Goal: Entertainment & Leisure: Browse casually

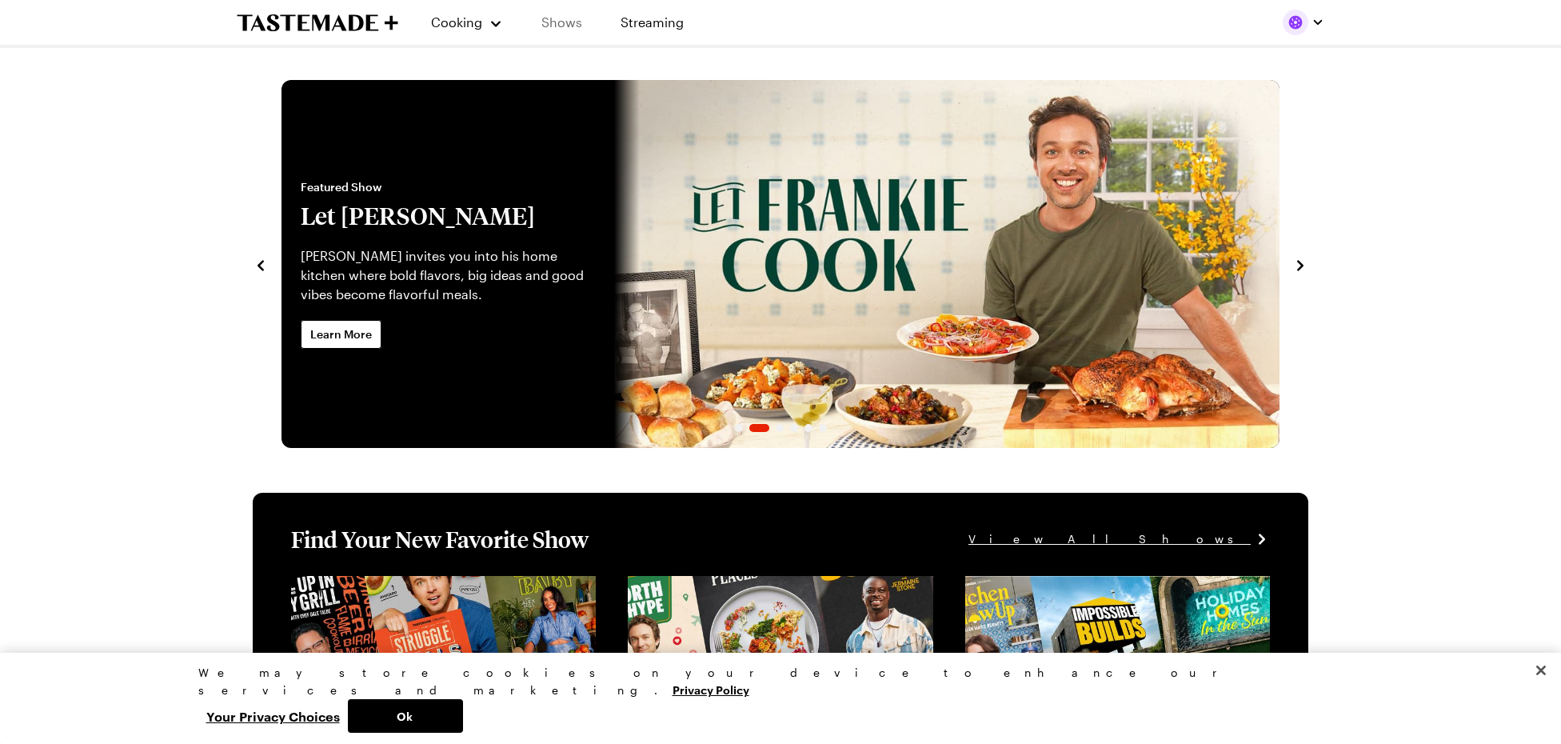
click at [569, 26] on link "Shows" at bounding box center [561, 22] width 73 height 45
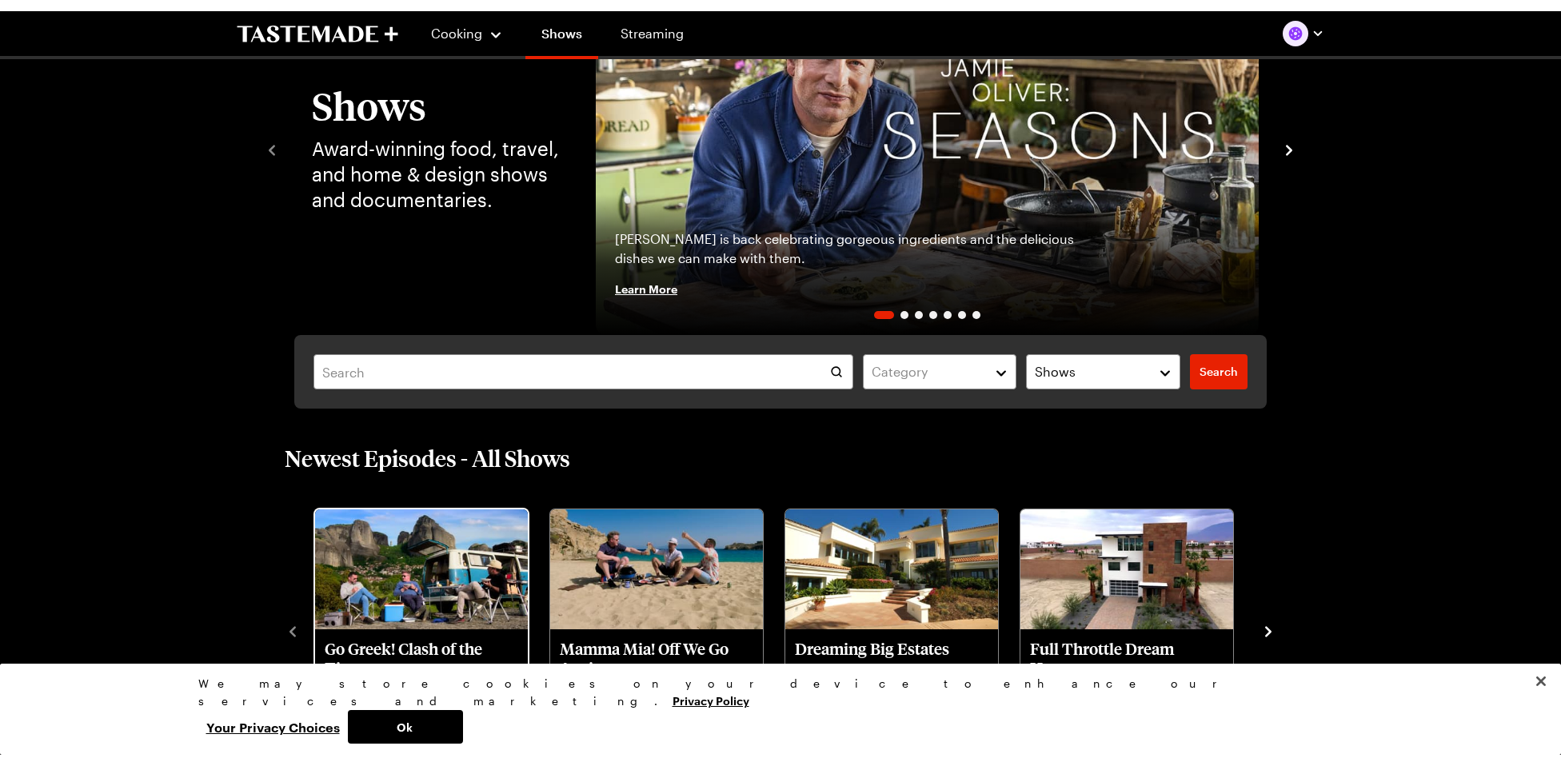
scroll to position [434, 0]
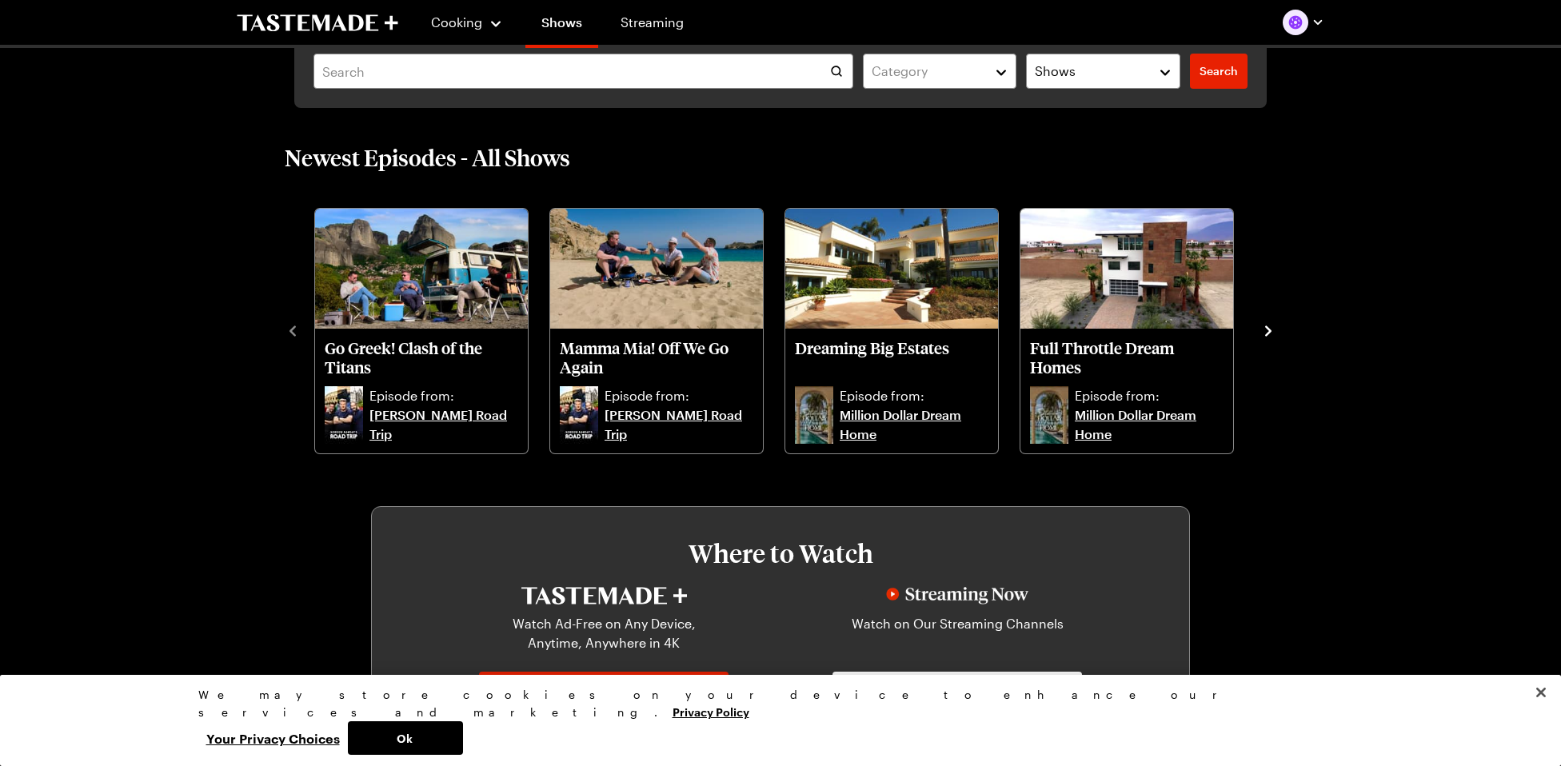
click at [1265, 331] on icon "navigate to next item" at bounding box center [1268, 331] width 16 height 16
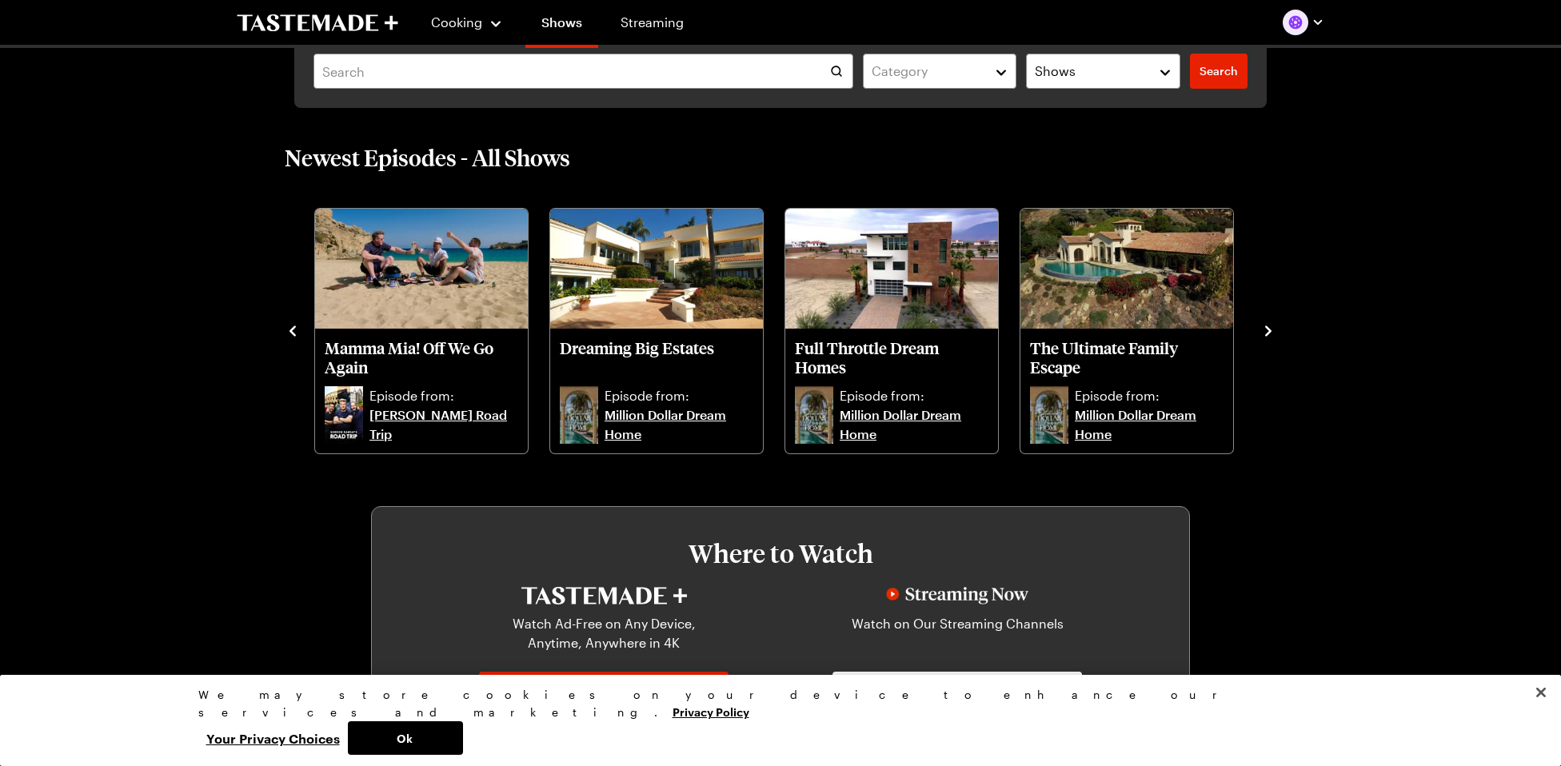
click at [1265, 331] on icon "navigate to next item" at bounding box center [1268, 331] width 16 height 16
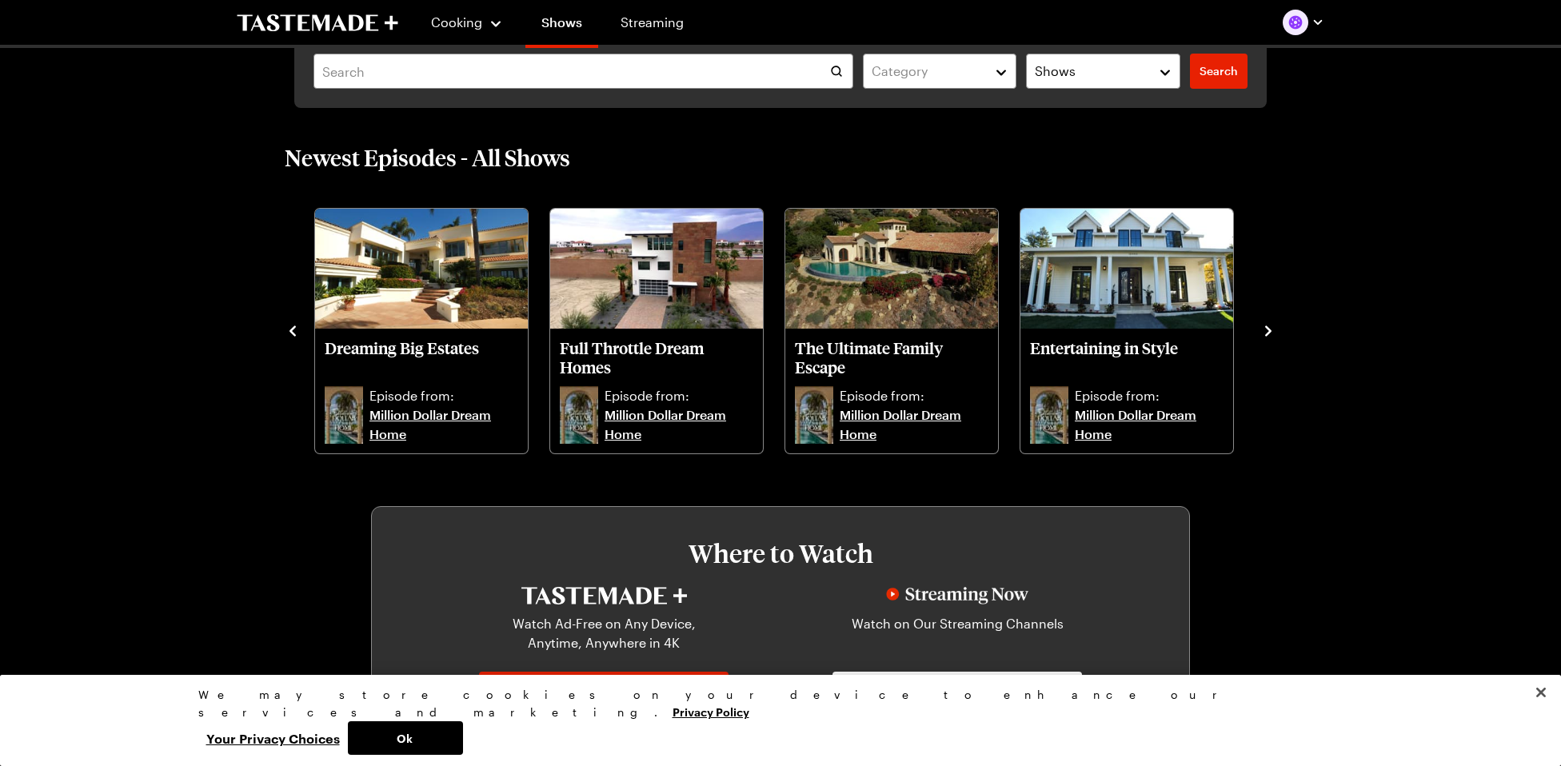
click at [1265, 331] on icon "navigate to next item" at bounding box center [1268, 331] width 16 height 16
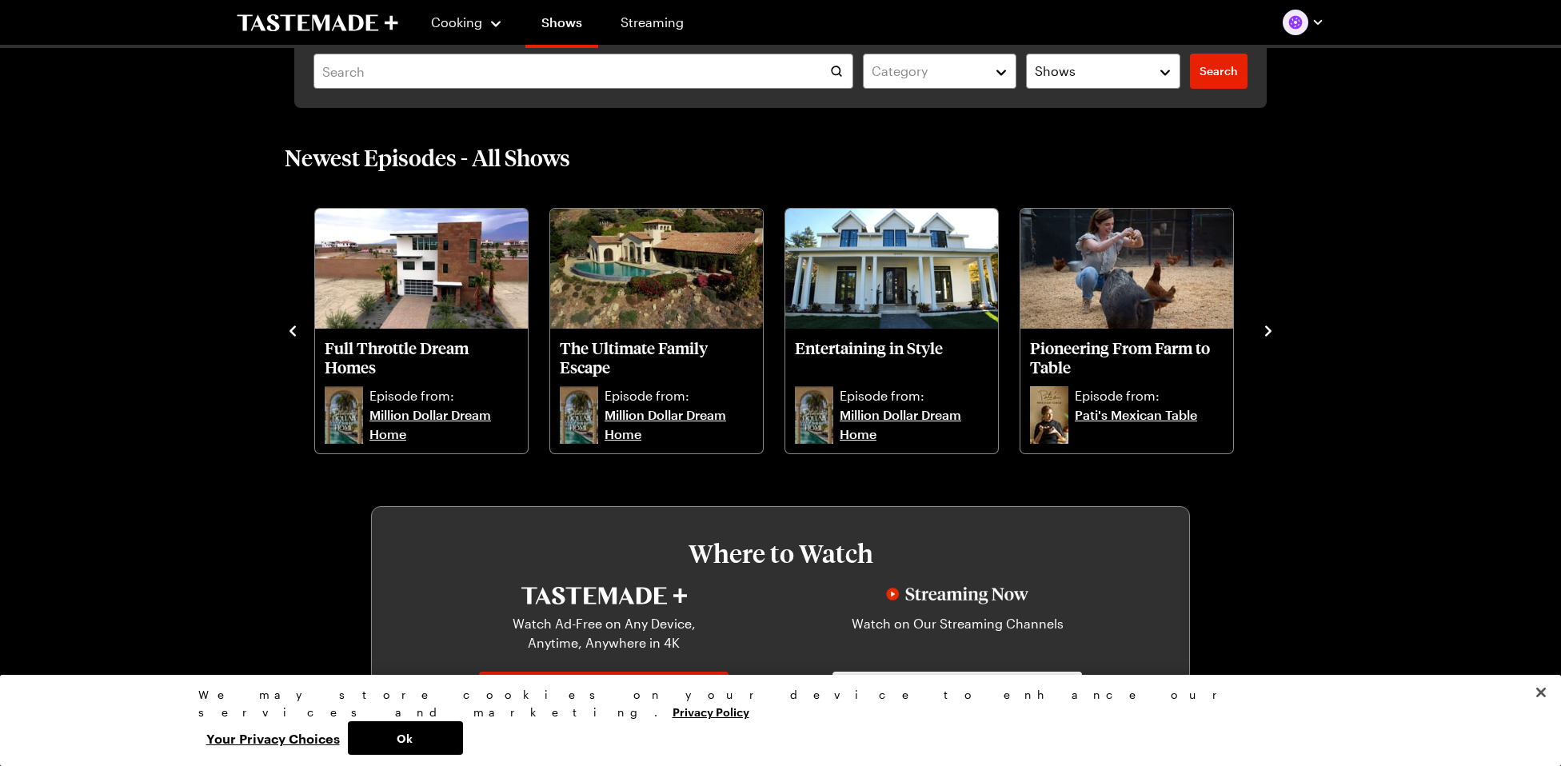
click at [1265, 331] on icon "navigate to next item" at bounding box center [1268, 331] width 16 height 16
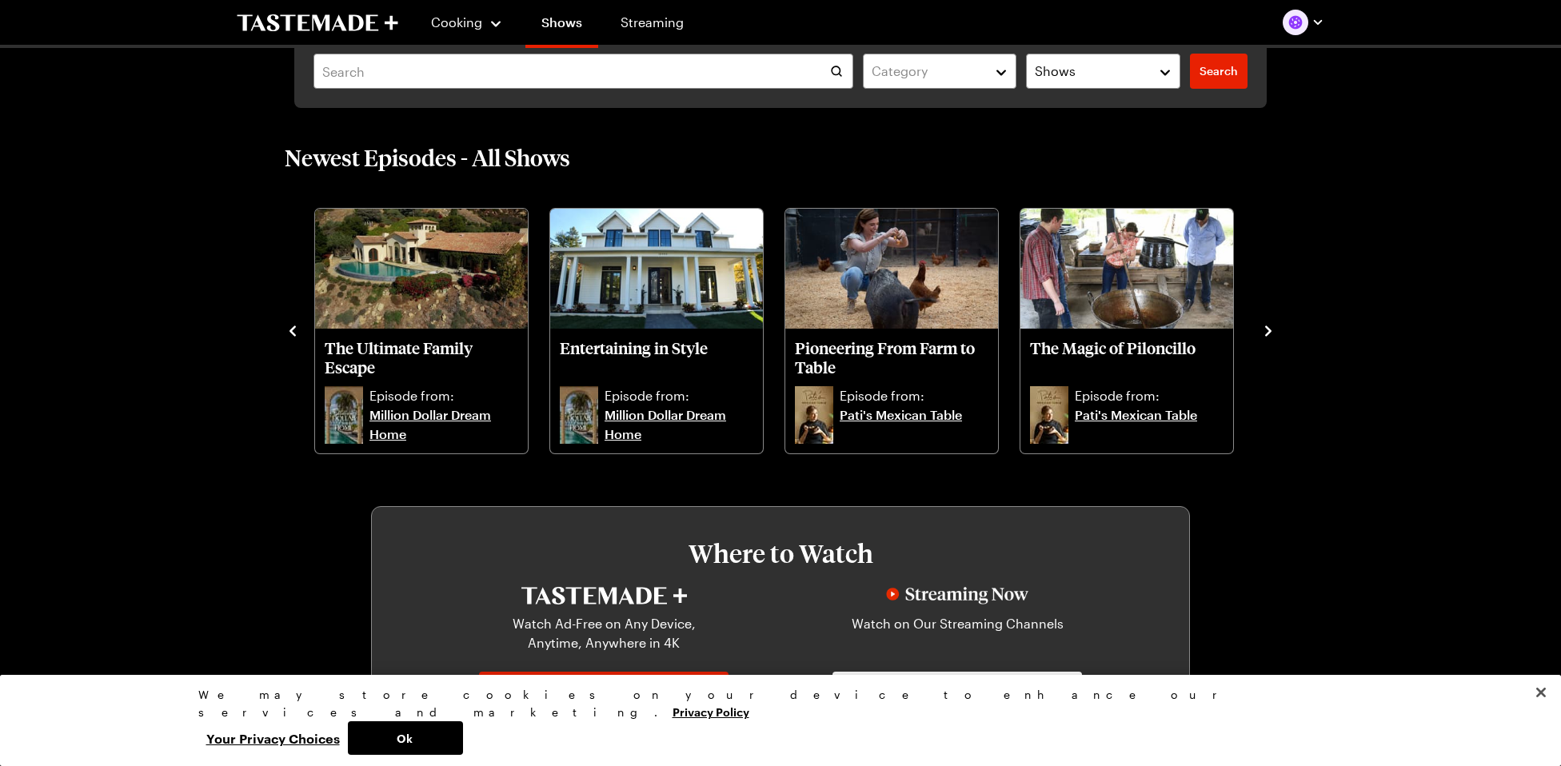
click at [1265, 331] on icon "navigate to next item" at bounding box center [1268, 331] width 16 height 16
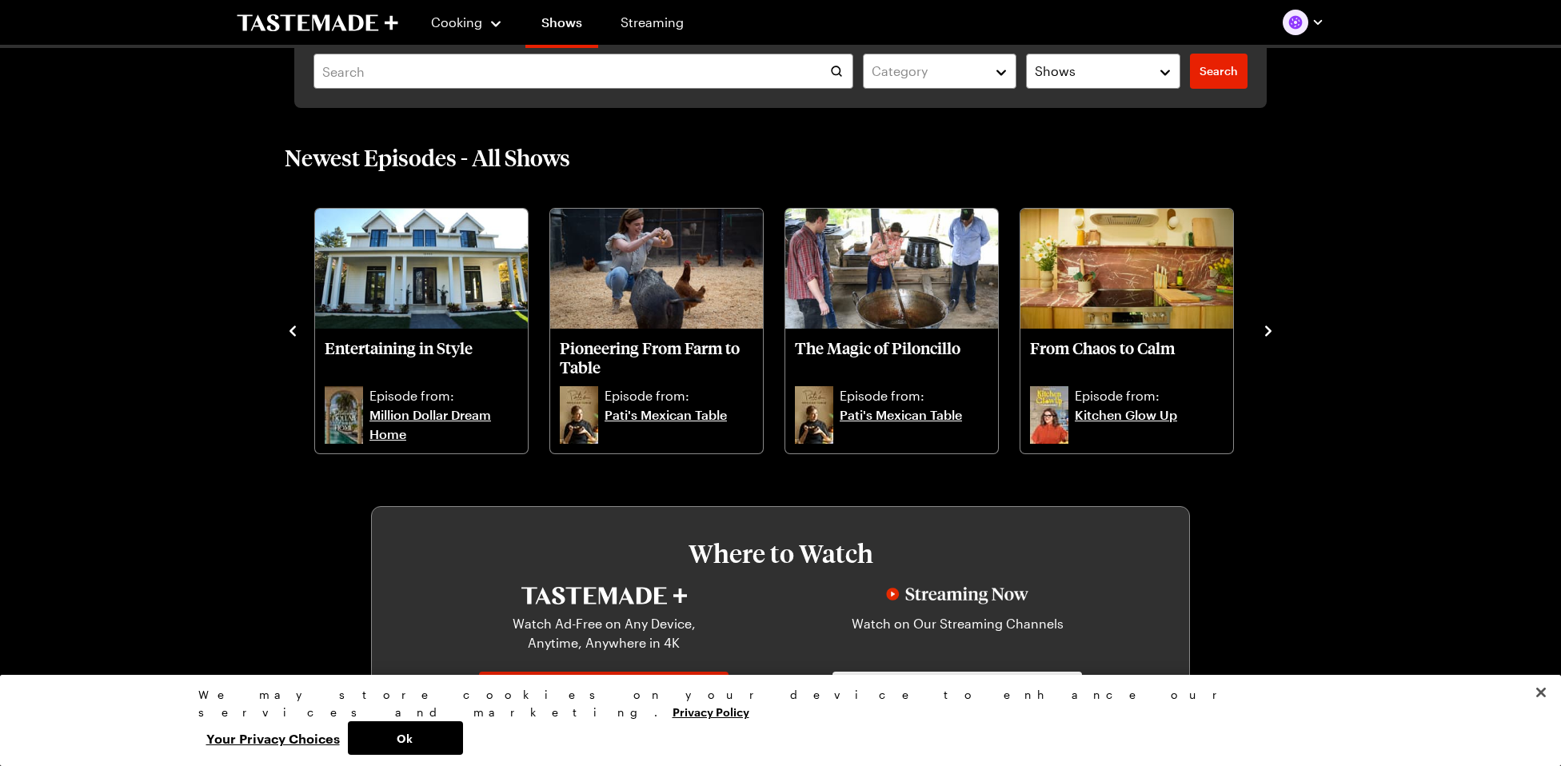
click at [1307, 20] on img "button" at bounding box center [1296, 23] width 26 height 26
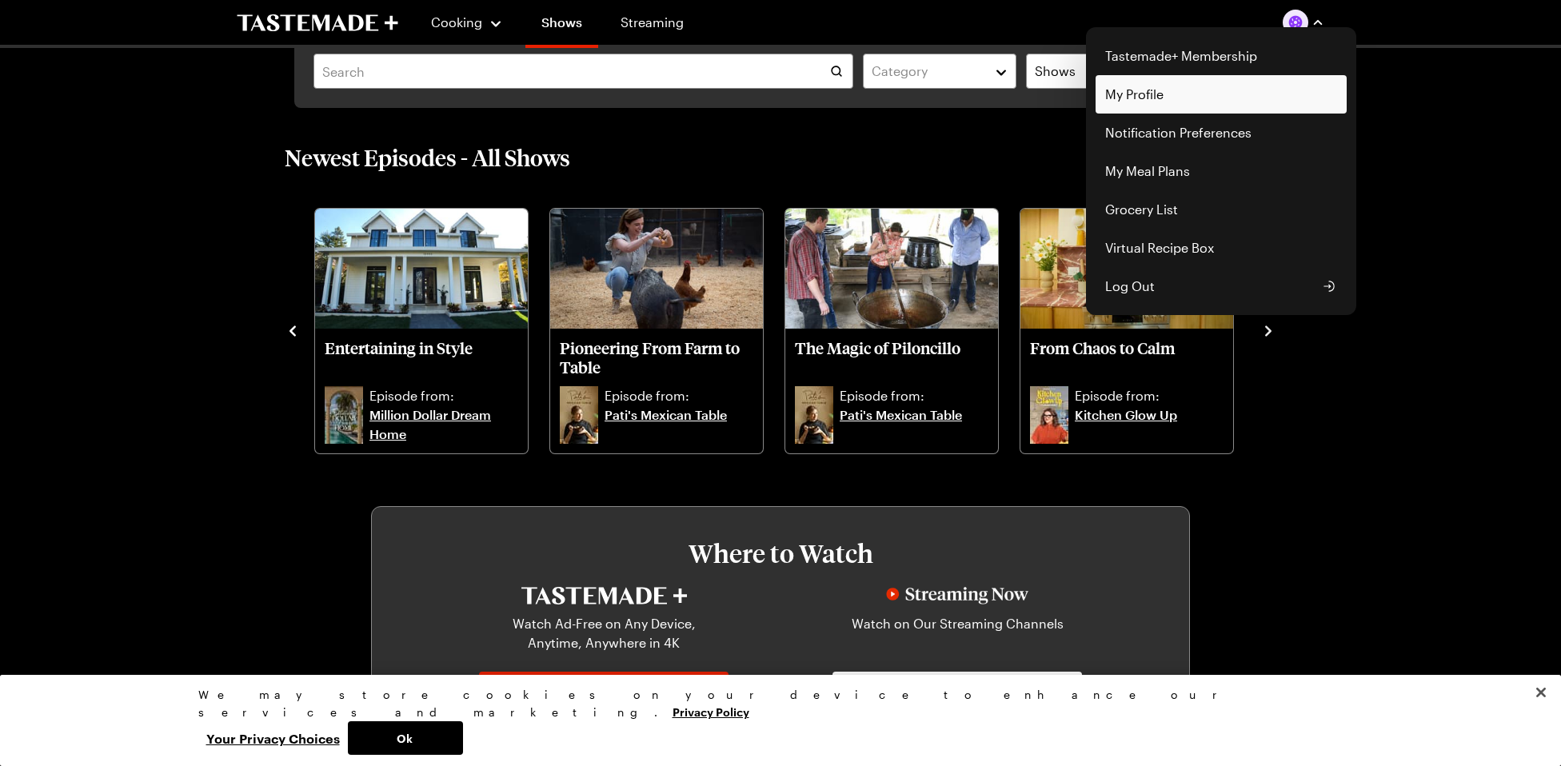
click at [1171, 98] on link "My Profile" at bounding box center [1221, 94] width 251 height 38
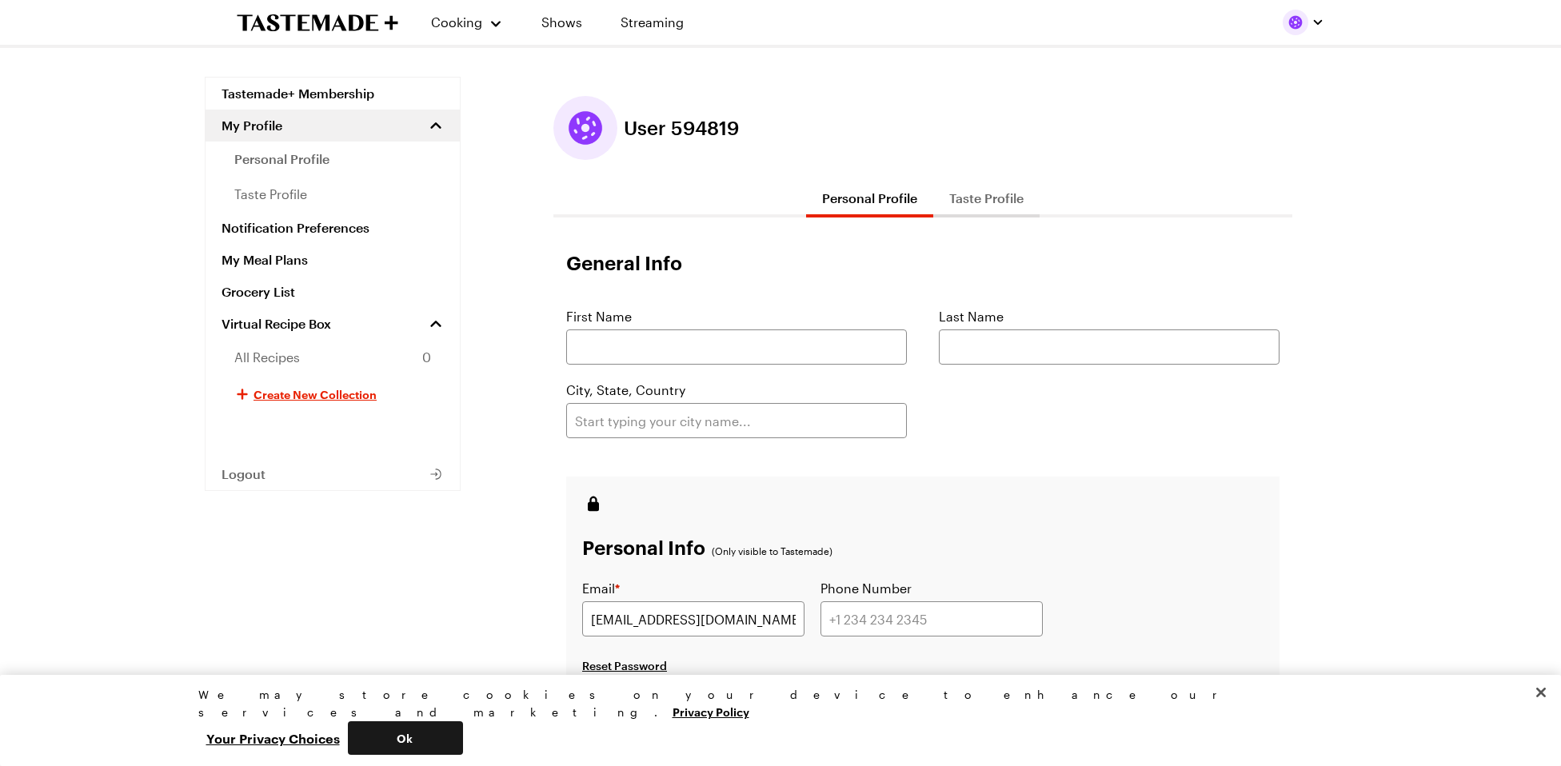
click at [463, 733] on button "Ok" at bounding box center [405, 738] width 115 height 34
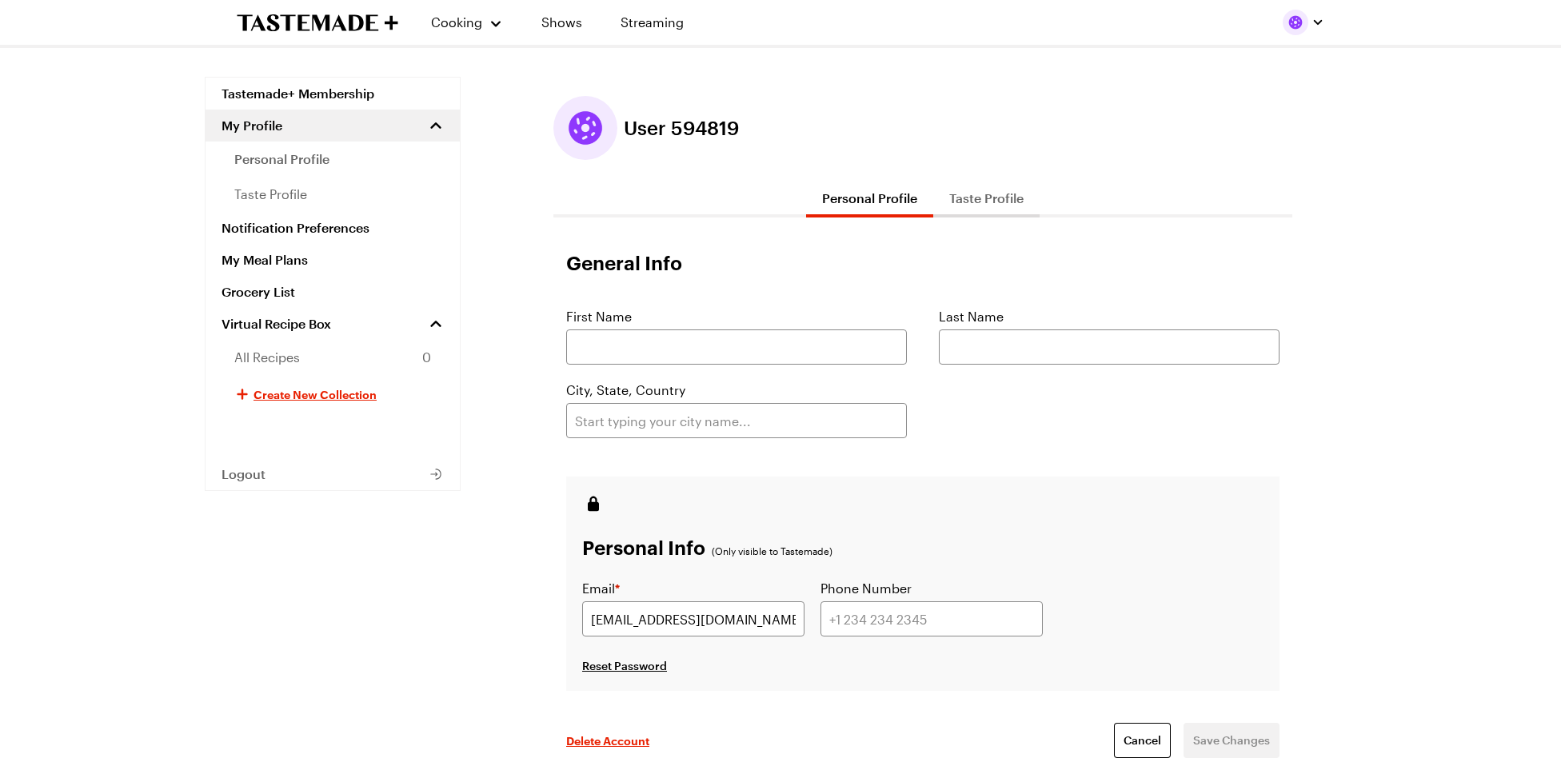
click at [1298, 19] on img "button" at bounding box center [1296, 23] width 26 height 26
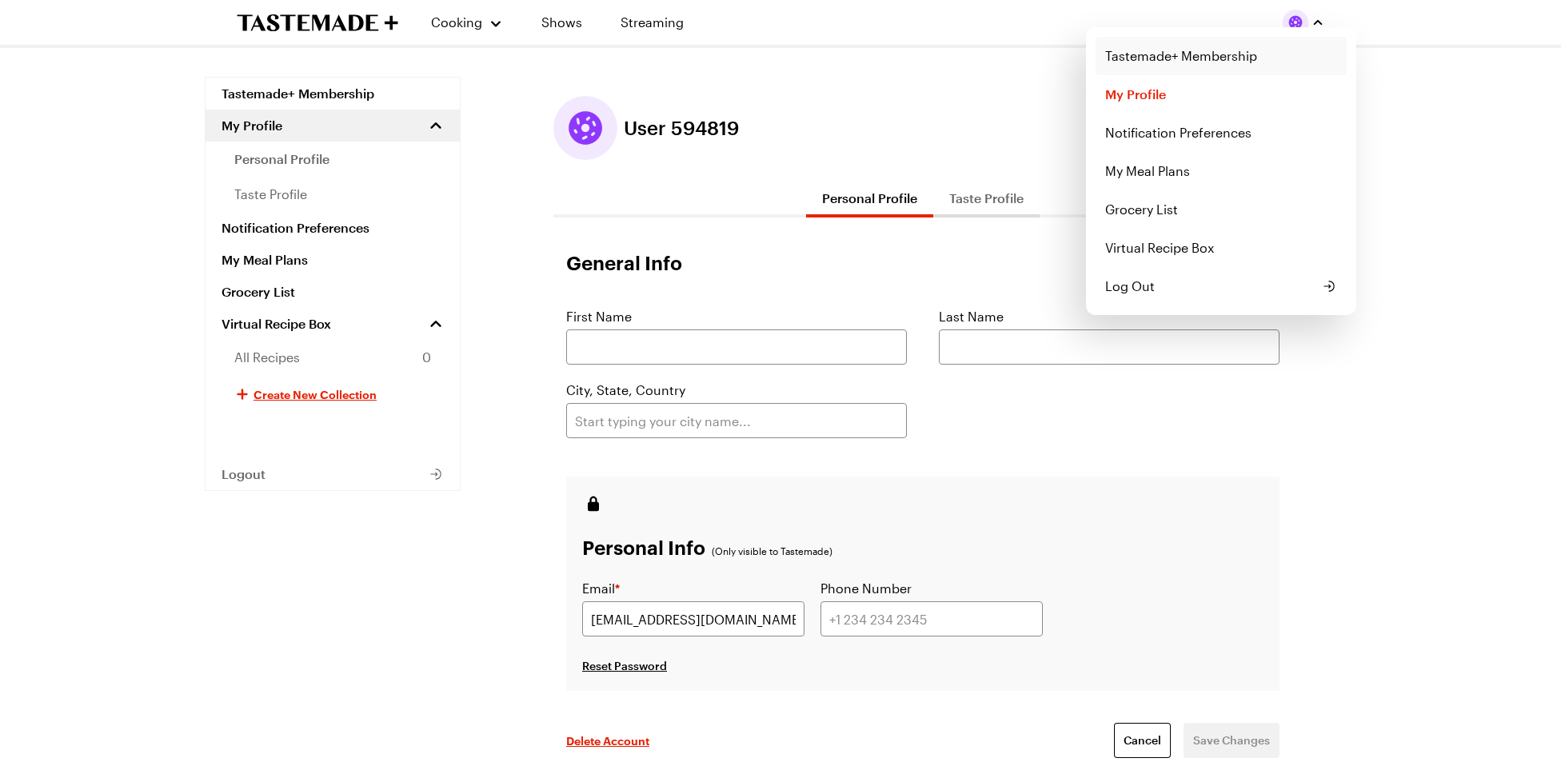
click at [1139, 58] on link "Tastemade+ Membership" at bounding box center [1221, 56] width 251 height 38
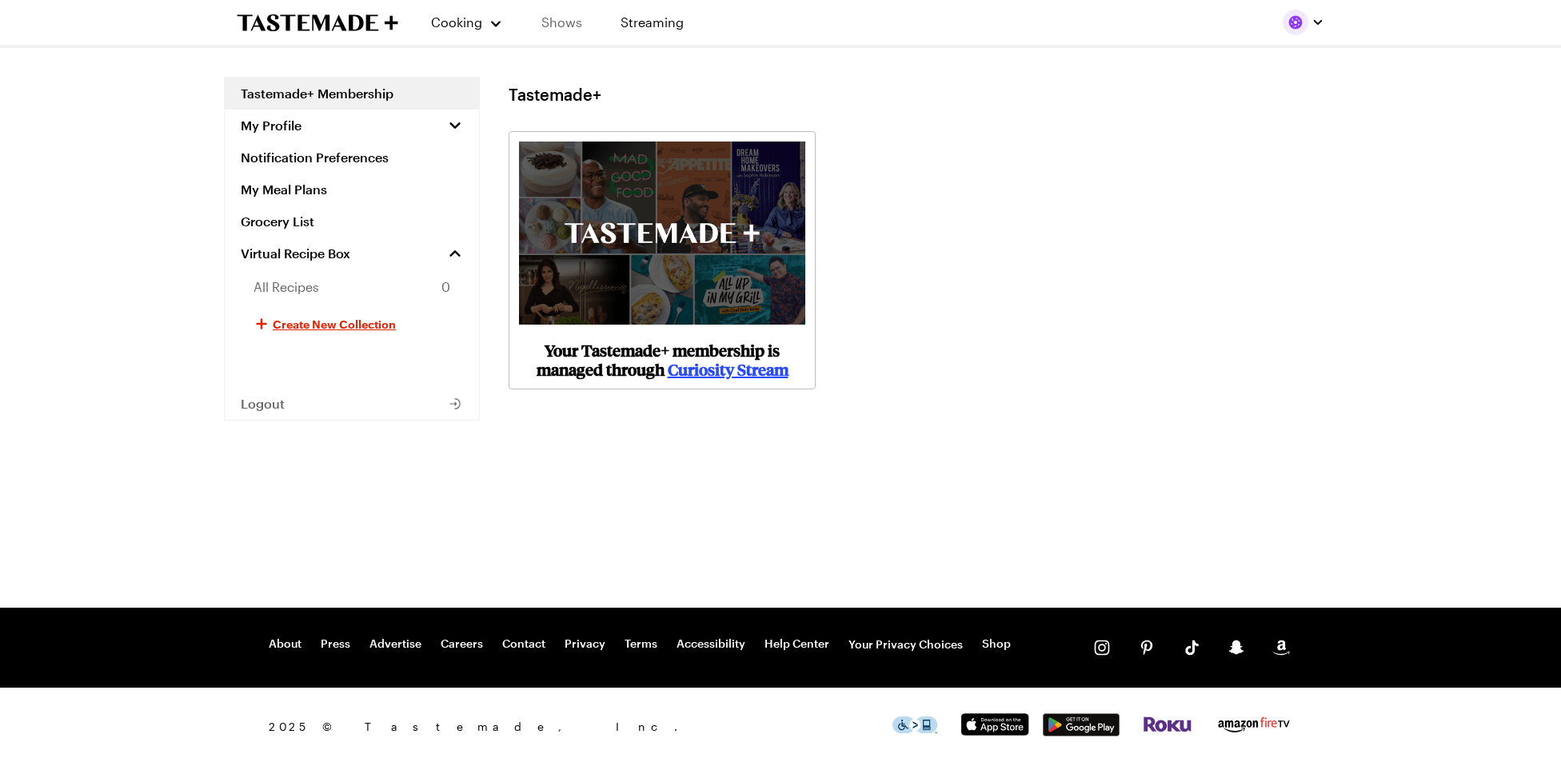
click at [557, 18] on link "Shows" at bounding box center [561, 22] width 73 height 45
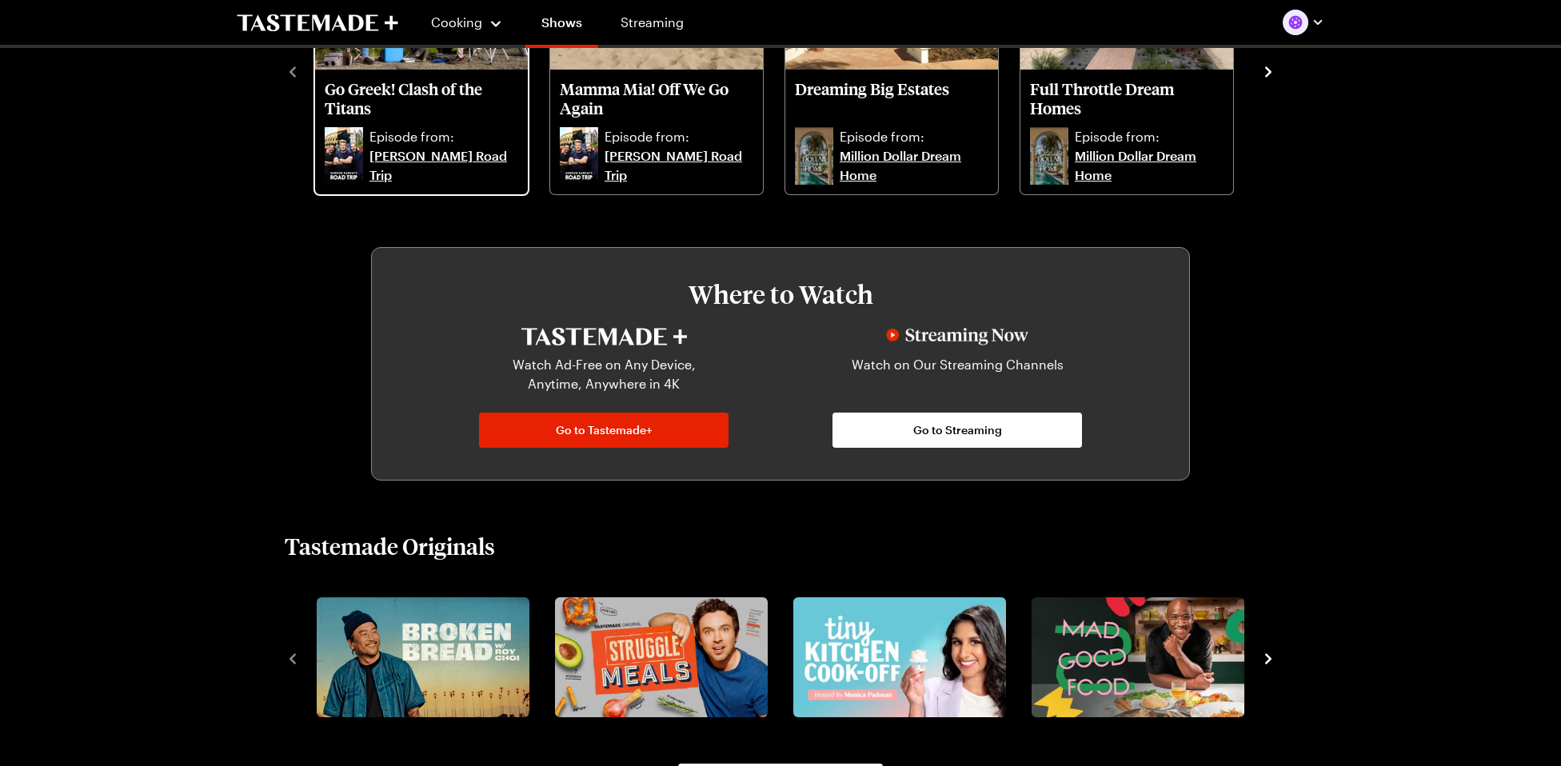
scroll to position [553, 0]
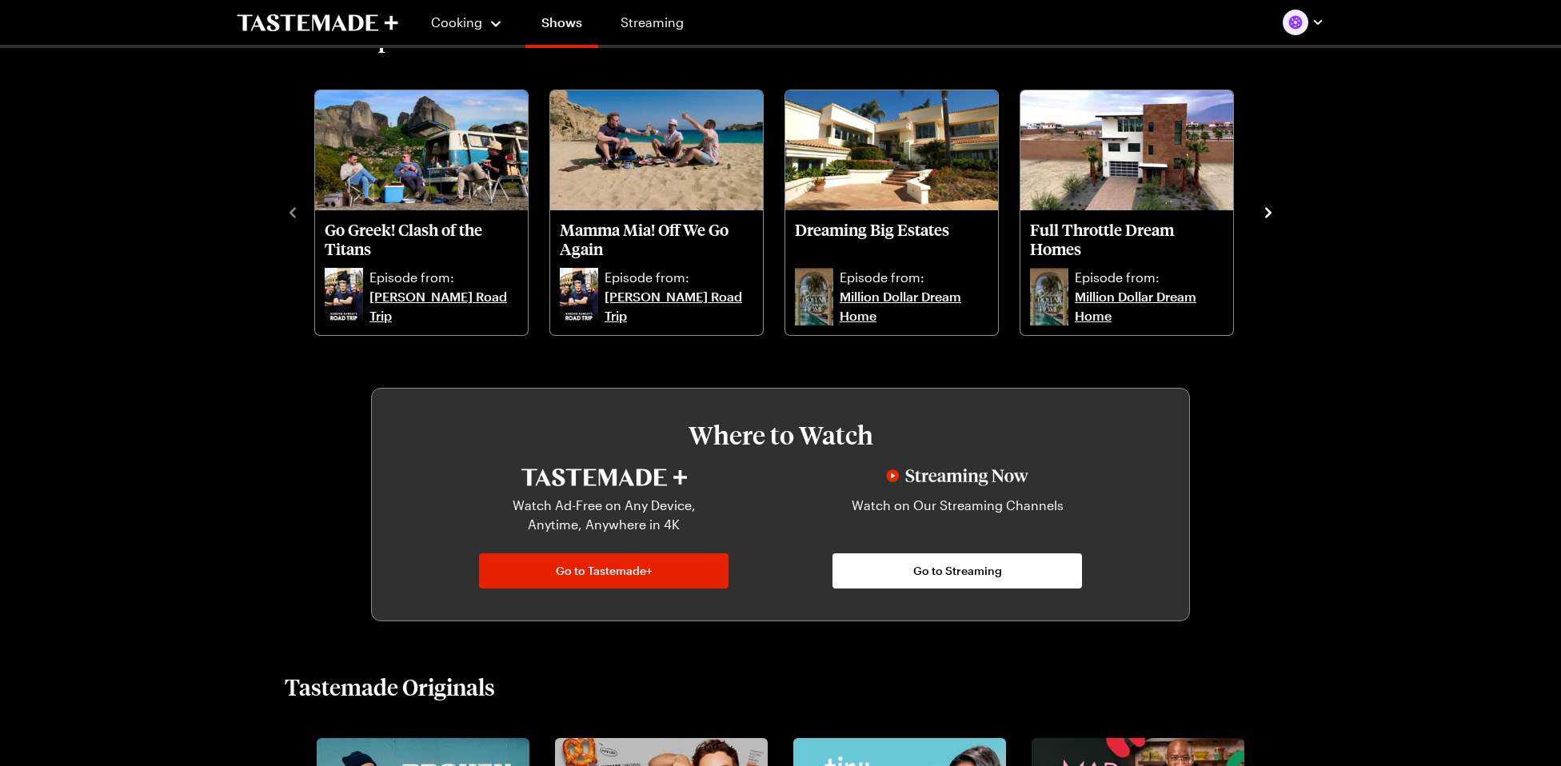
click at [1279, 214] on div "Newest Episodes - All Shows Go Greek! Clash of the Titans Episode from: [PERSON…" at bounding box center [781, 181] width 1152 height 312
click at [1268, 210] on icon "navigate to next item" at bounding box center [1268, 212] width 6 height 10
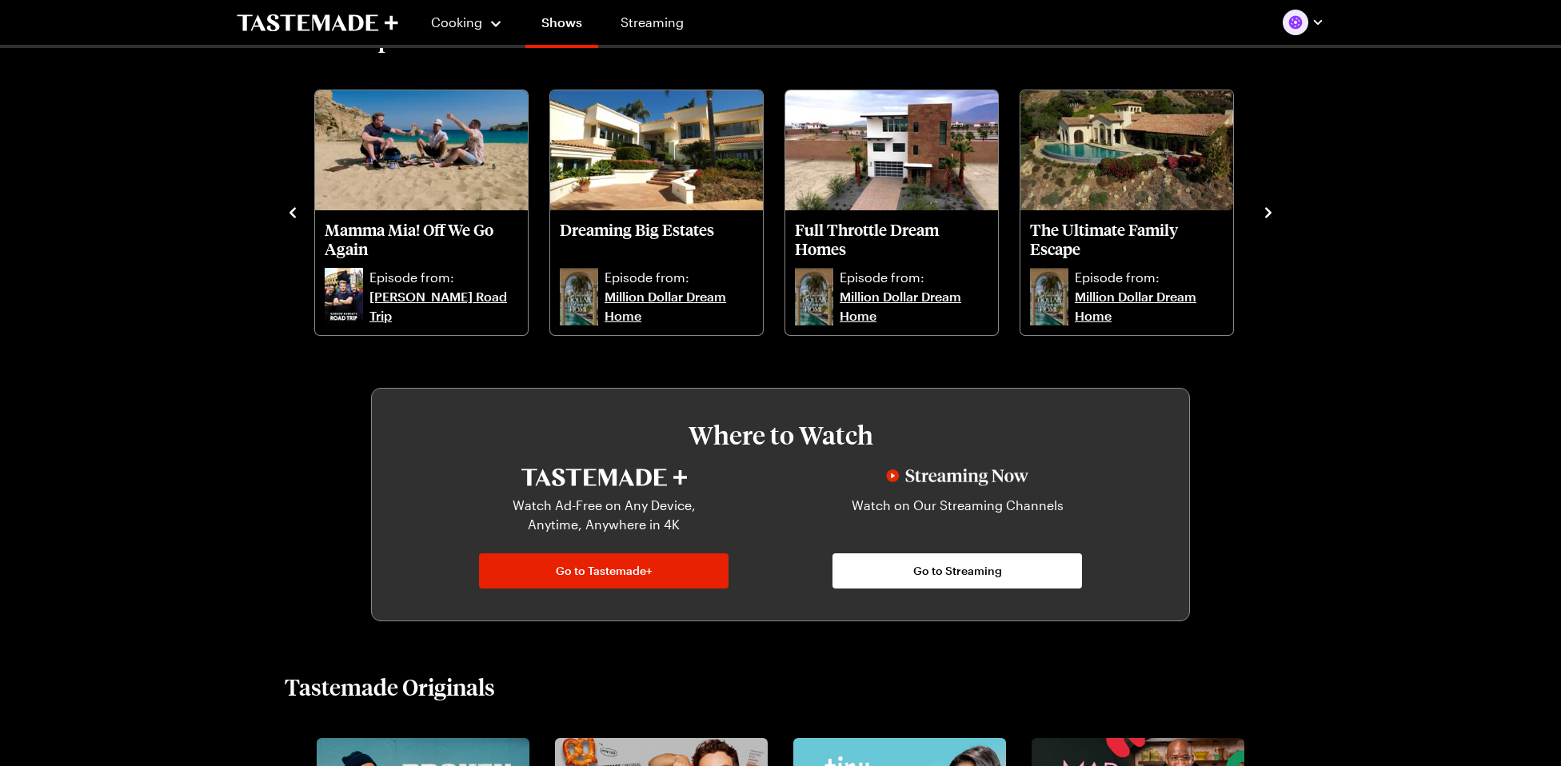
click at [1268, 210] on icon "navigate to next item" at bounding box center [1268, 212] width 6 height 10
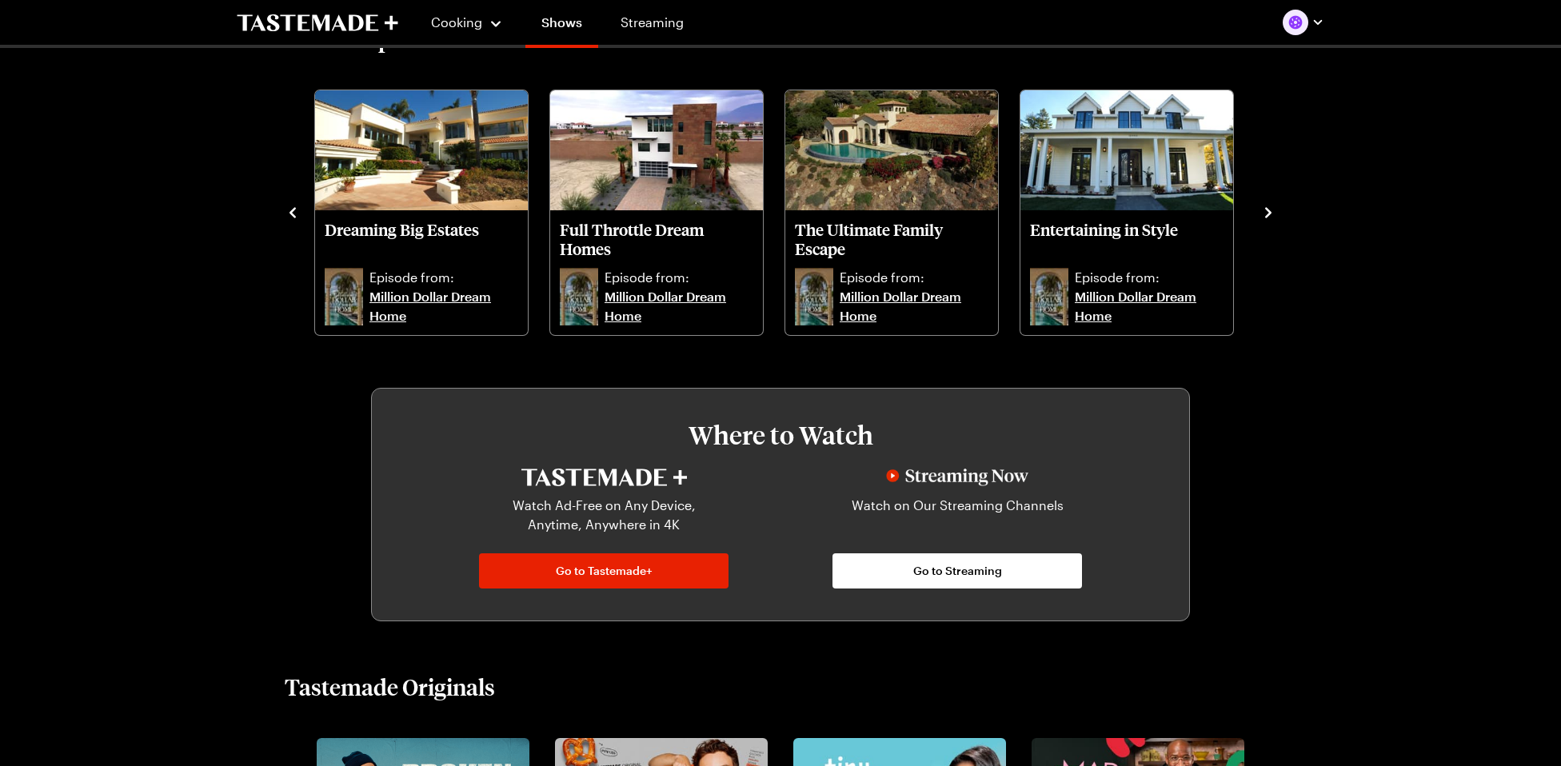
click at [1268, 210] on icon "navigate to next item" at bounding box center [1268, 212] width 6 height 10
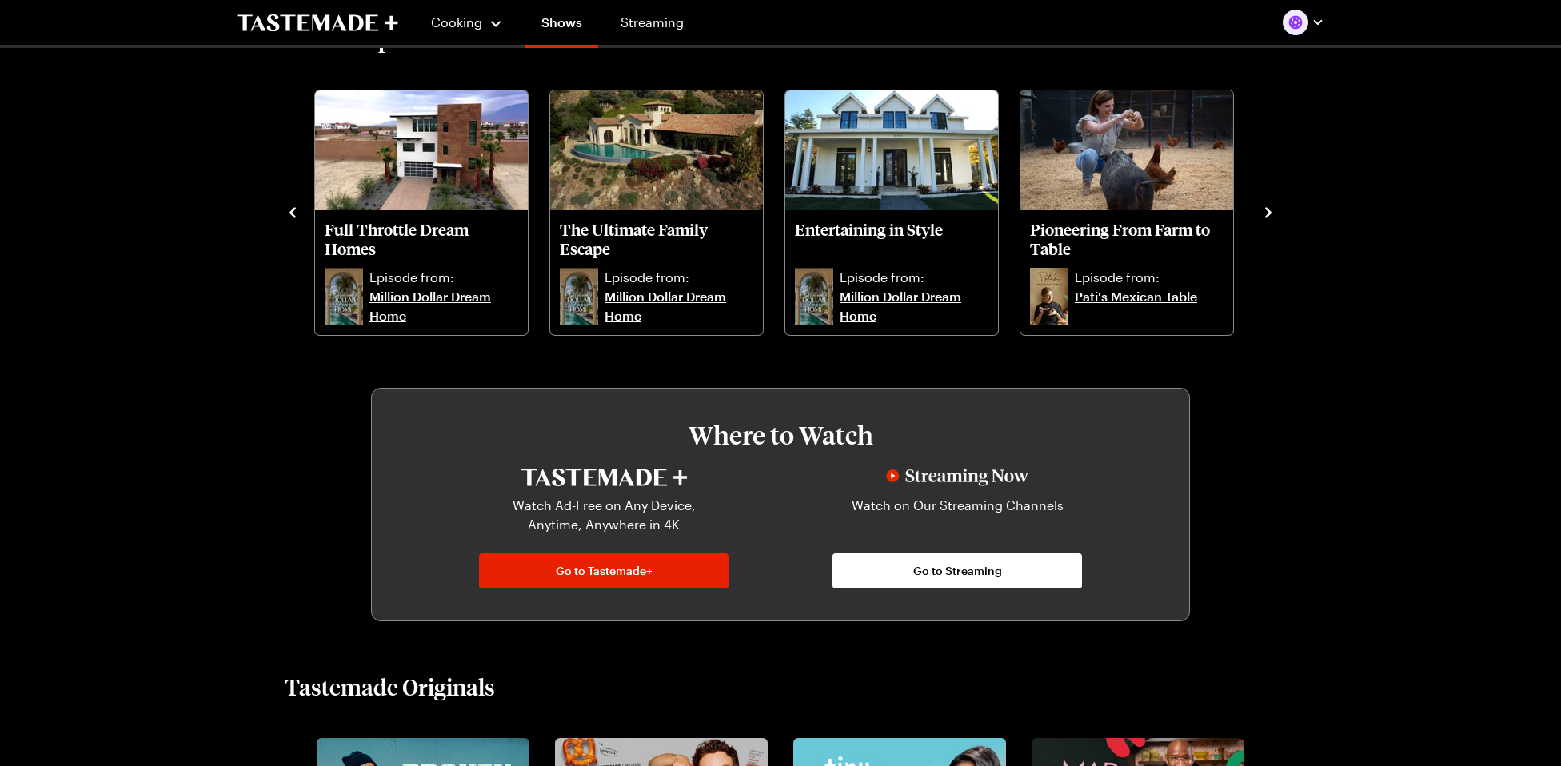
click at [1268, 210] on icon "navigate to next item" at bounding box center [1268, 212] width 6 height 10
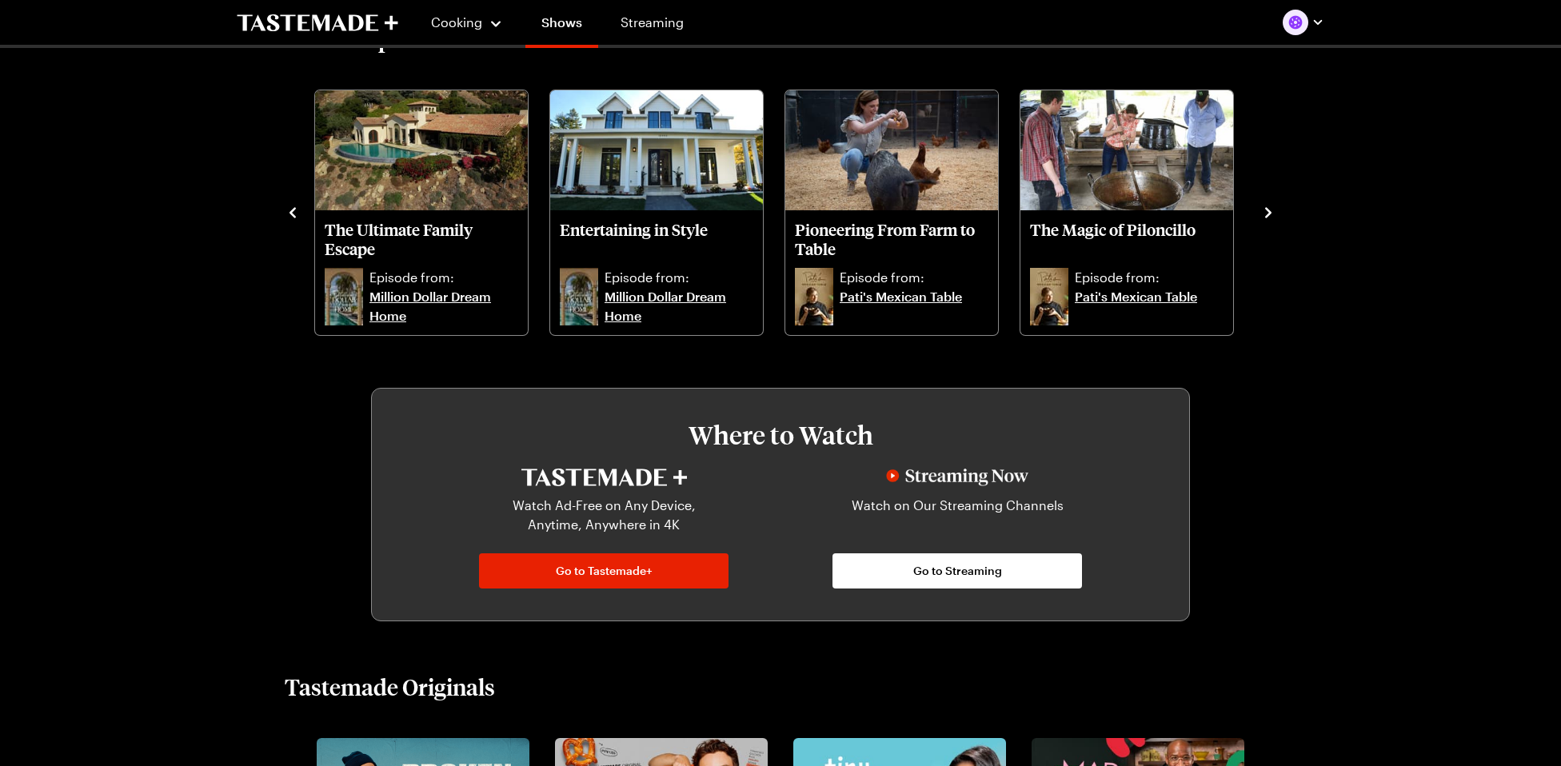
click at [1268, 210] on icon "navigate to next item" at bounding box center [1268, 212] width 6 height 10
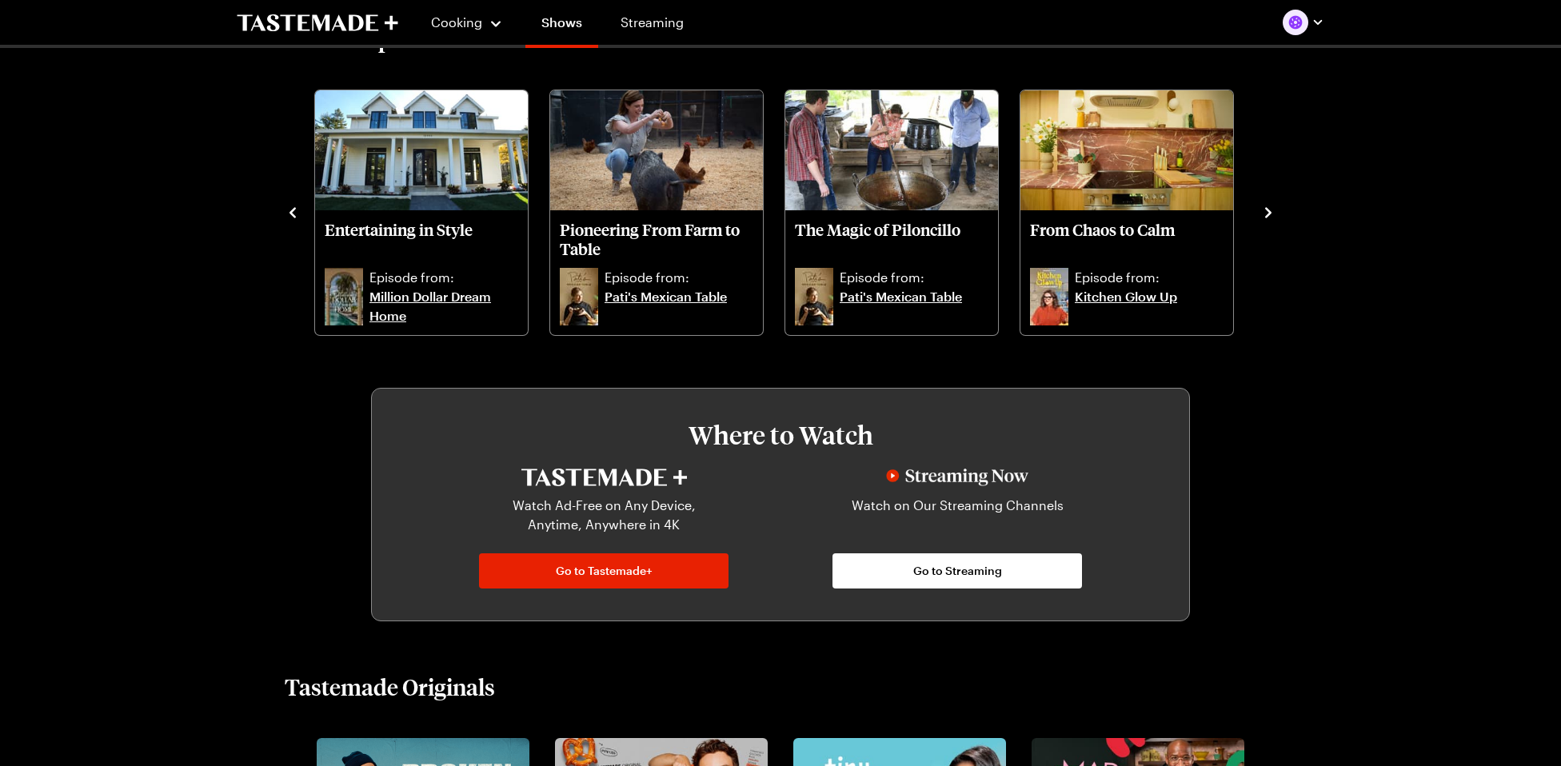
click at [1268, 210] on icon "navigate to next item" at bounding box center [1268, 212] width 6 height 10
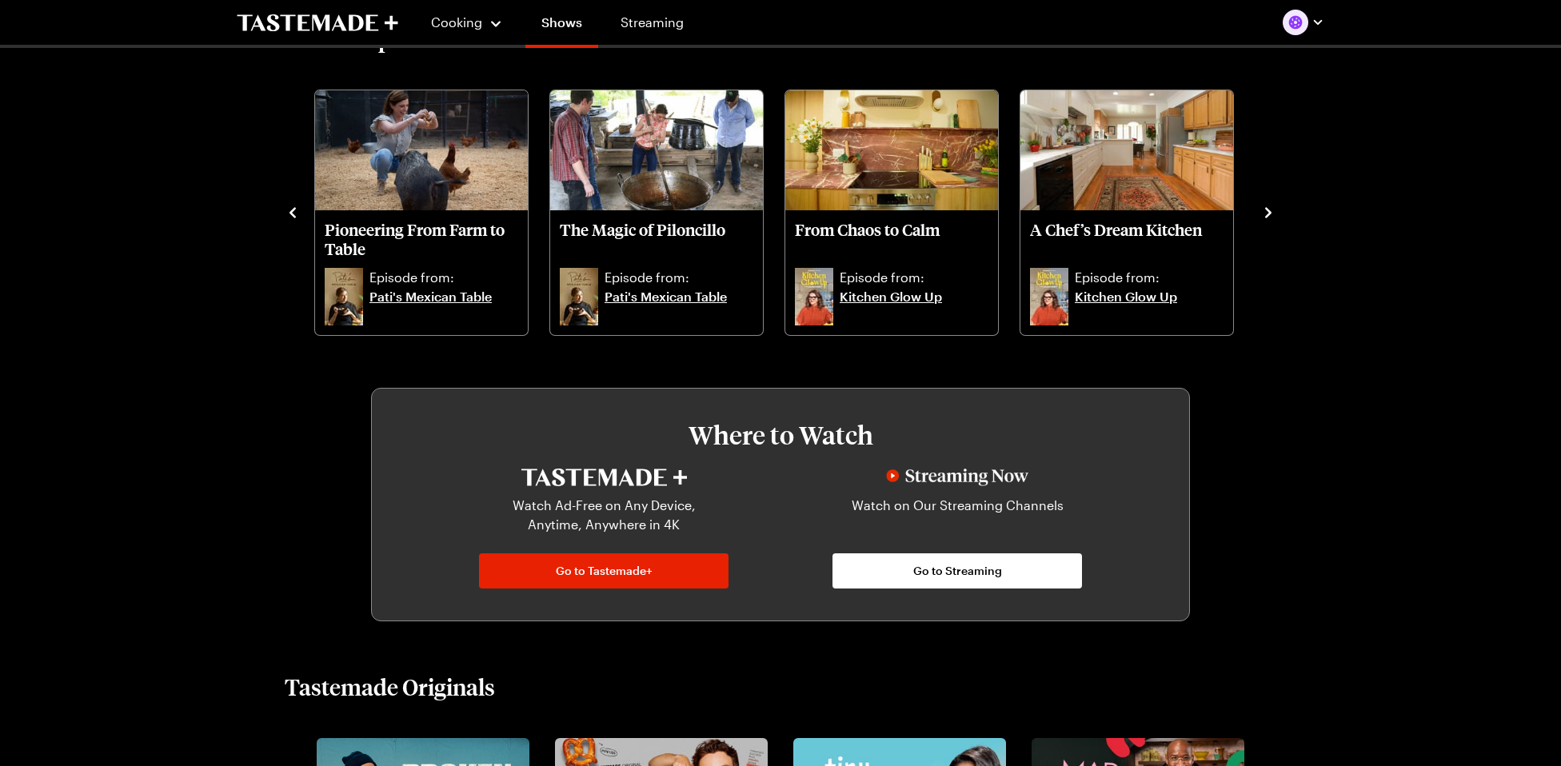
click at [1268, 210] on icon "navigate to next item" at bounding box center [1268, 212] width 6 height 10
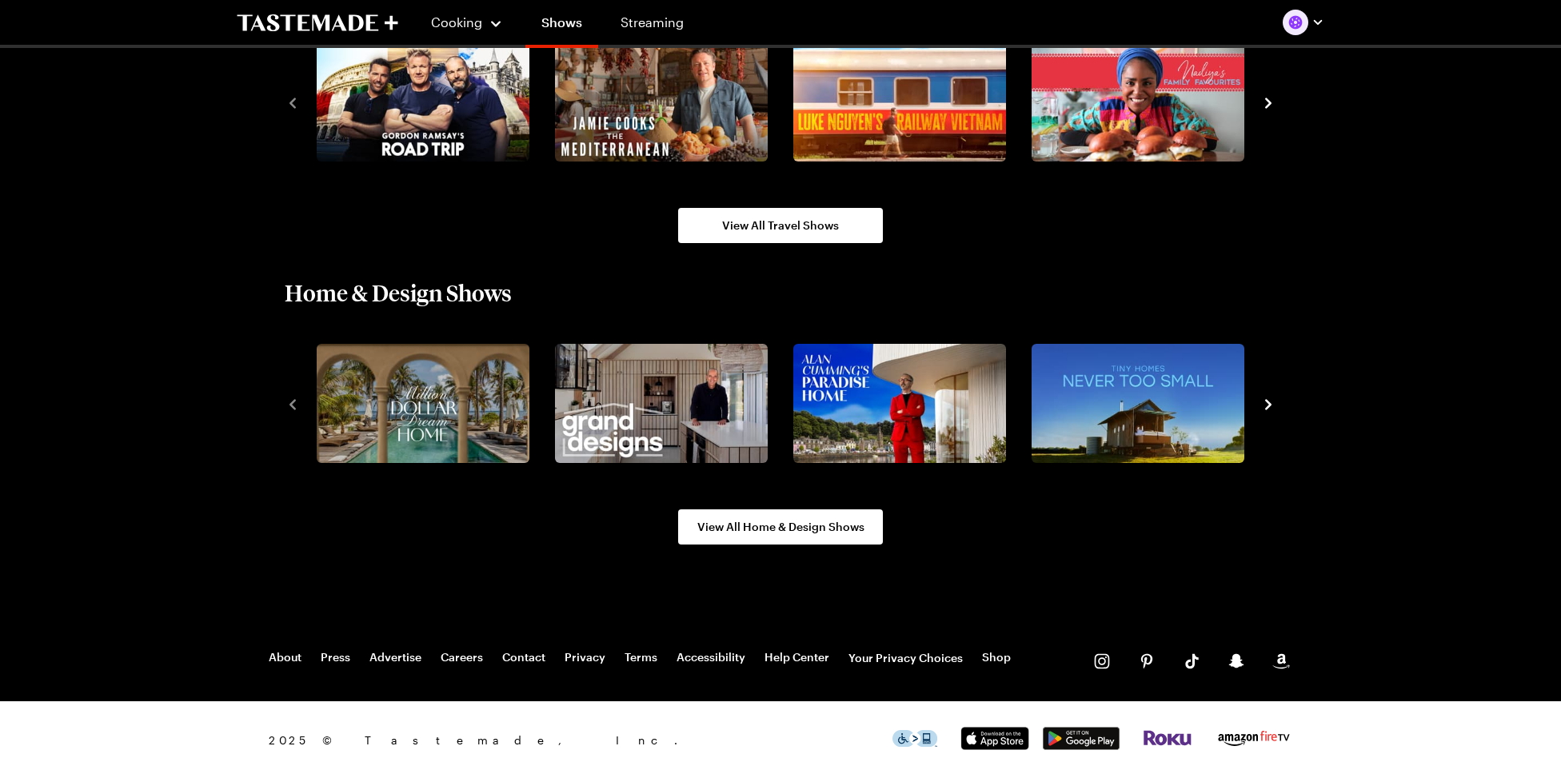
scroll to position [1867, 0]
